Goal: Task Accomplishment & Management: Use online tool/utility

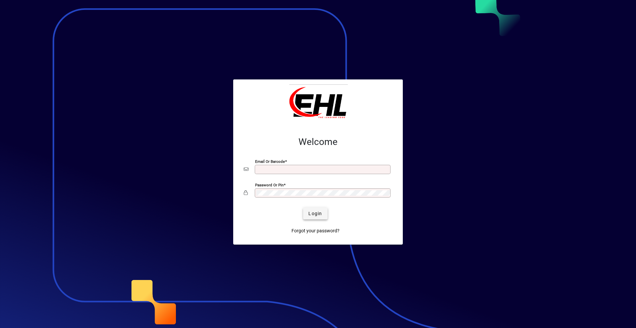
type input "**********"
click at [315, 213] on span "Login" at bounding box center [315, 213] width 14 height 7
